Goal: Task Accomplishment & Management: Use online tool/utility

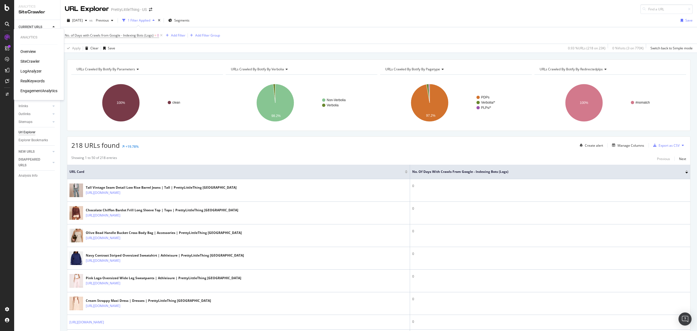
click at [28, 59] on div "SiteCrawler" at bounding box center [29, 61] width 19 height 5
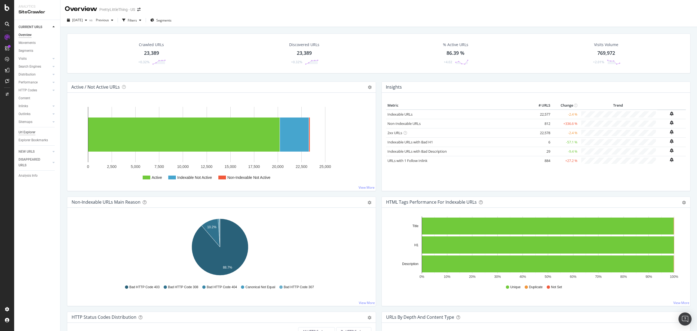
click at [28, 131] on div "Url Explorer" at bounding box center [27, 132] width 17 height 6
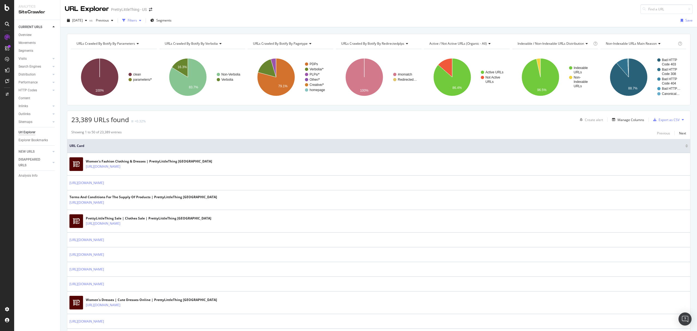
click at [141, 20] on icon "button" at bounding box center [140, 20] width 2 height 3
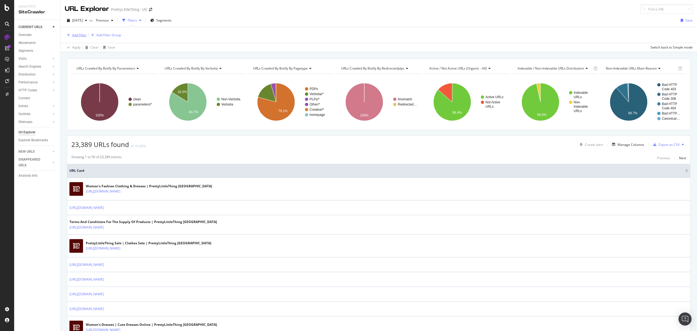
click at [74, 35] on div "Add Filter" at bounding box center [79, 35] width 14 height 5
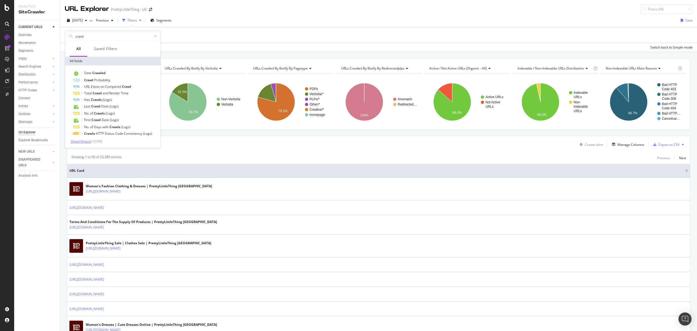
type input "crawl"
click at [91, 140] on span "Show 10 more" at bounding box center [81, 141] width 20 height 5
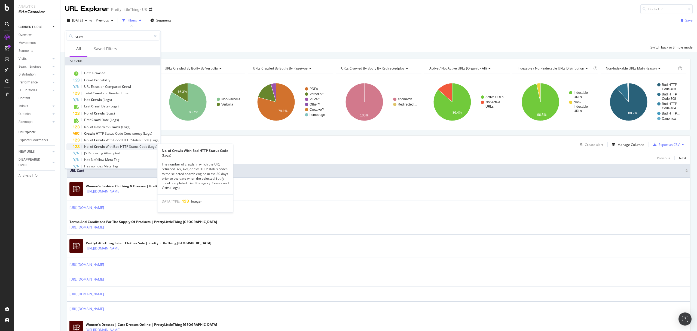
scroll to position [36, 0]
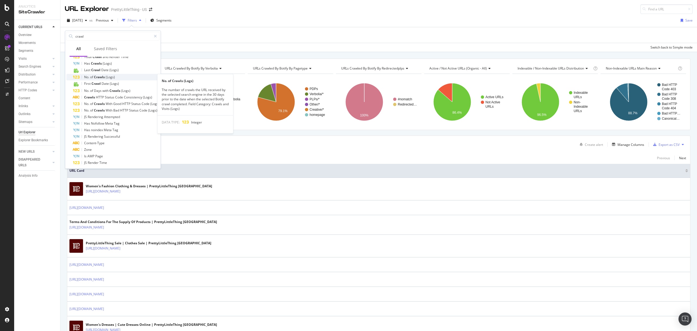
click at [103, 76] on span "Crawls" at bounding box center [100, 77] width 12 height 5
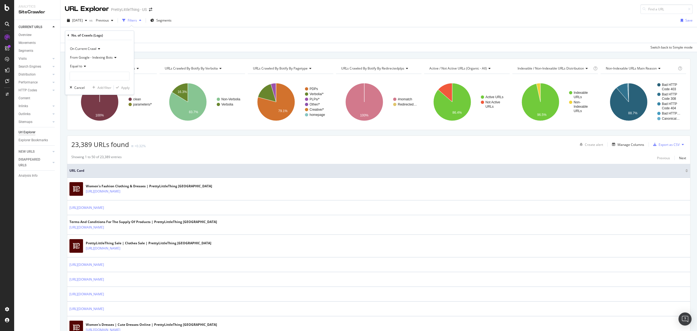
click at [84, 67] on icon at bounding box center [84, 66] width 4 height 3
click at [86, 106] on span "Greater than" at bounding box center [82, 105] width 20 height 5
click at [77, 73] on input "number" at bounding box center [100, 76] width 60 height 9
type input "1"
click at [123, 87] on div "Apply" at bounding box center [125, 87] width 8 height 5
